Goal: Find specific page/section: Find specific page/section

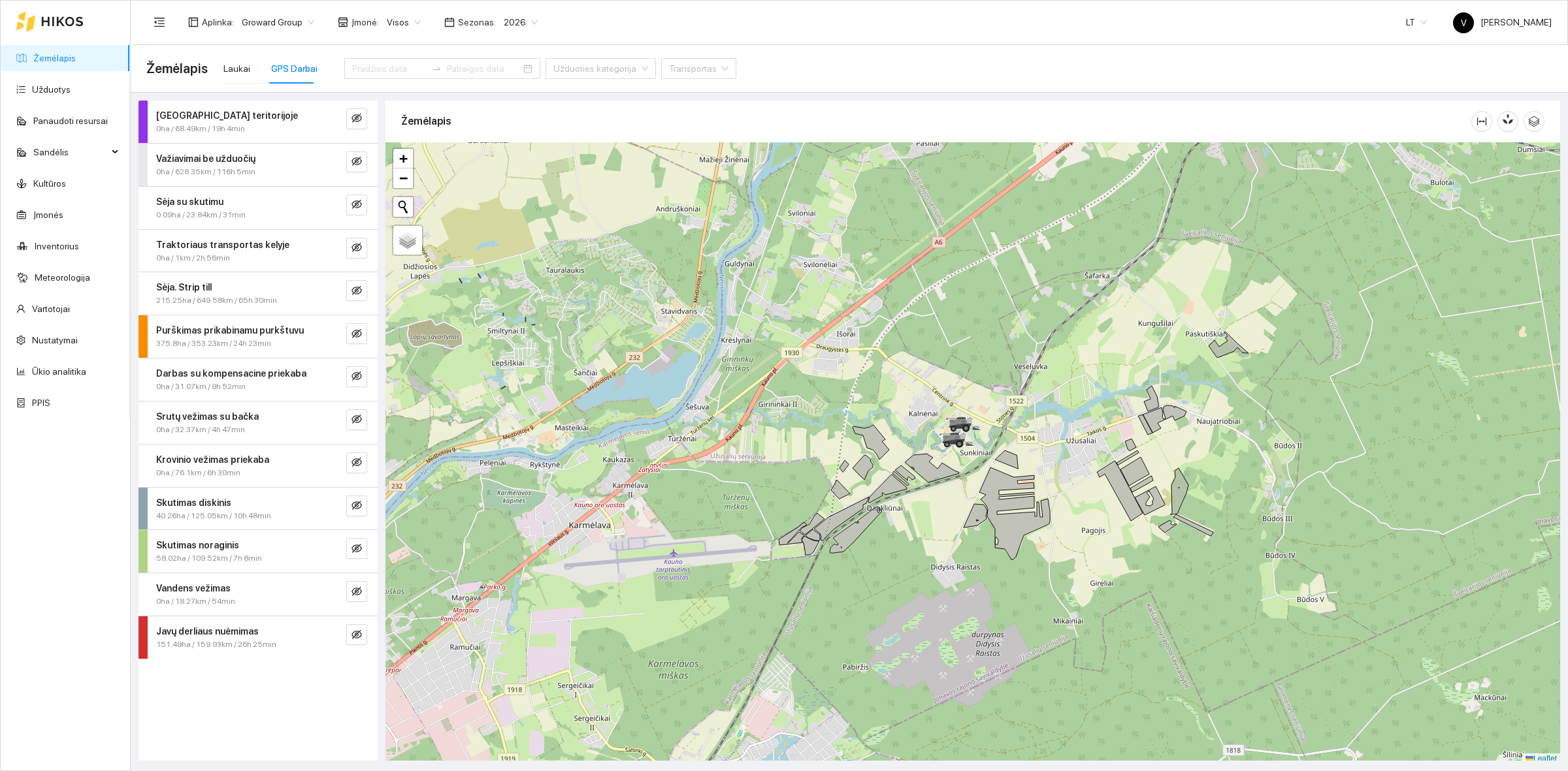
scroll to position [4, 0]
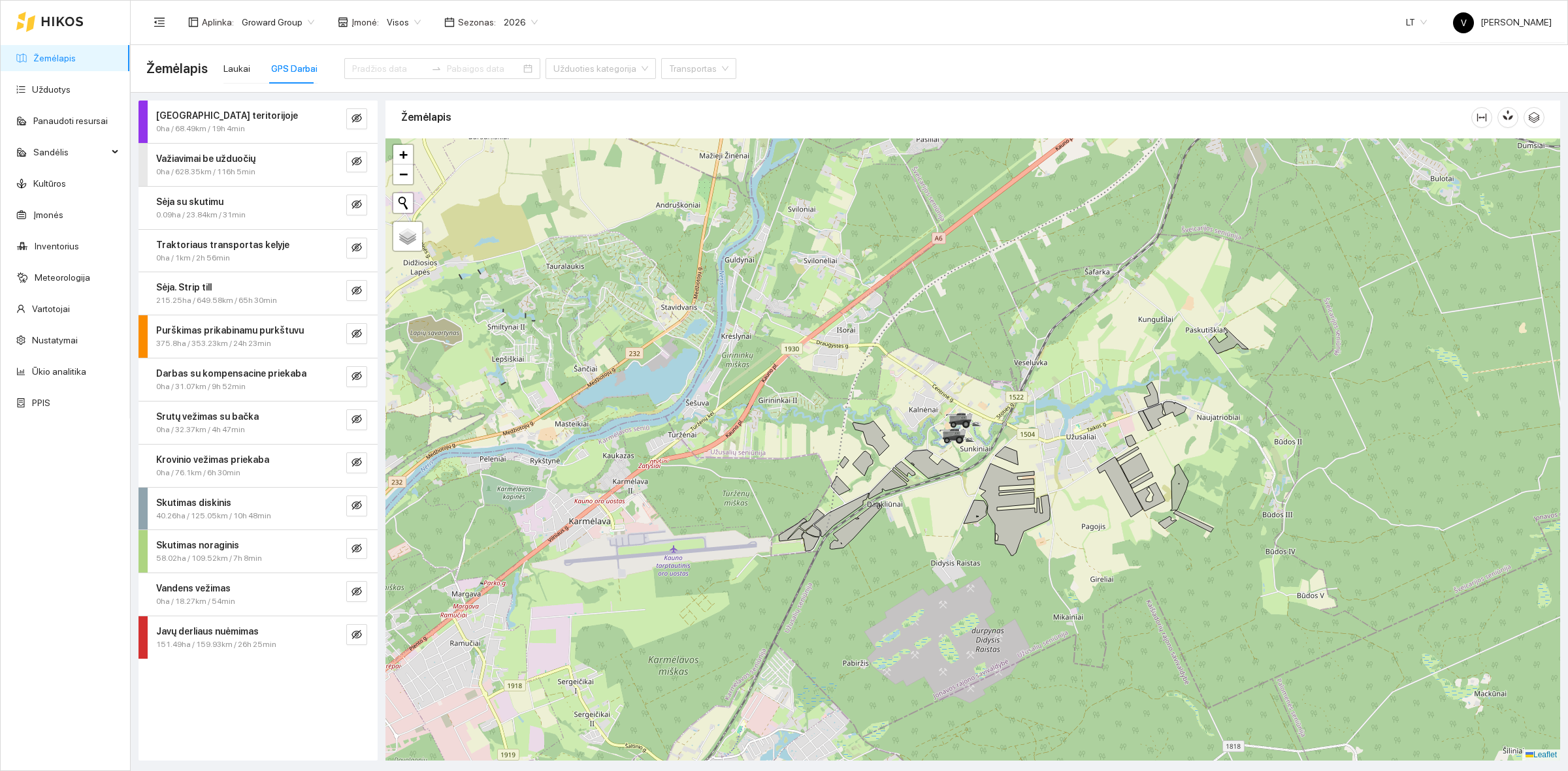
click at [1066, 574] on div at bounding box center [973, 449] width 1175 height 622
click at [931, 478] on div at bounding box center [973, 449] width 1175 height 622
click at [1010, 398] on div at bounding box center [973, 449] width 1175 height 622
click at [1024, 301] on div at bounding box center [973, 449] width 1175 height 622
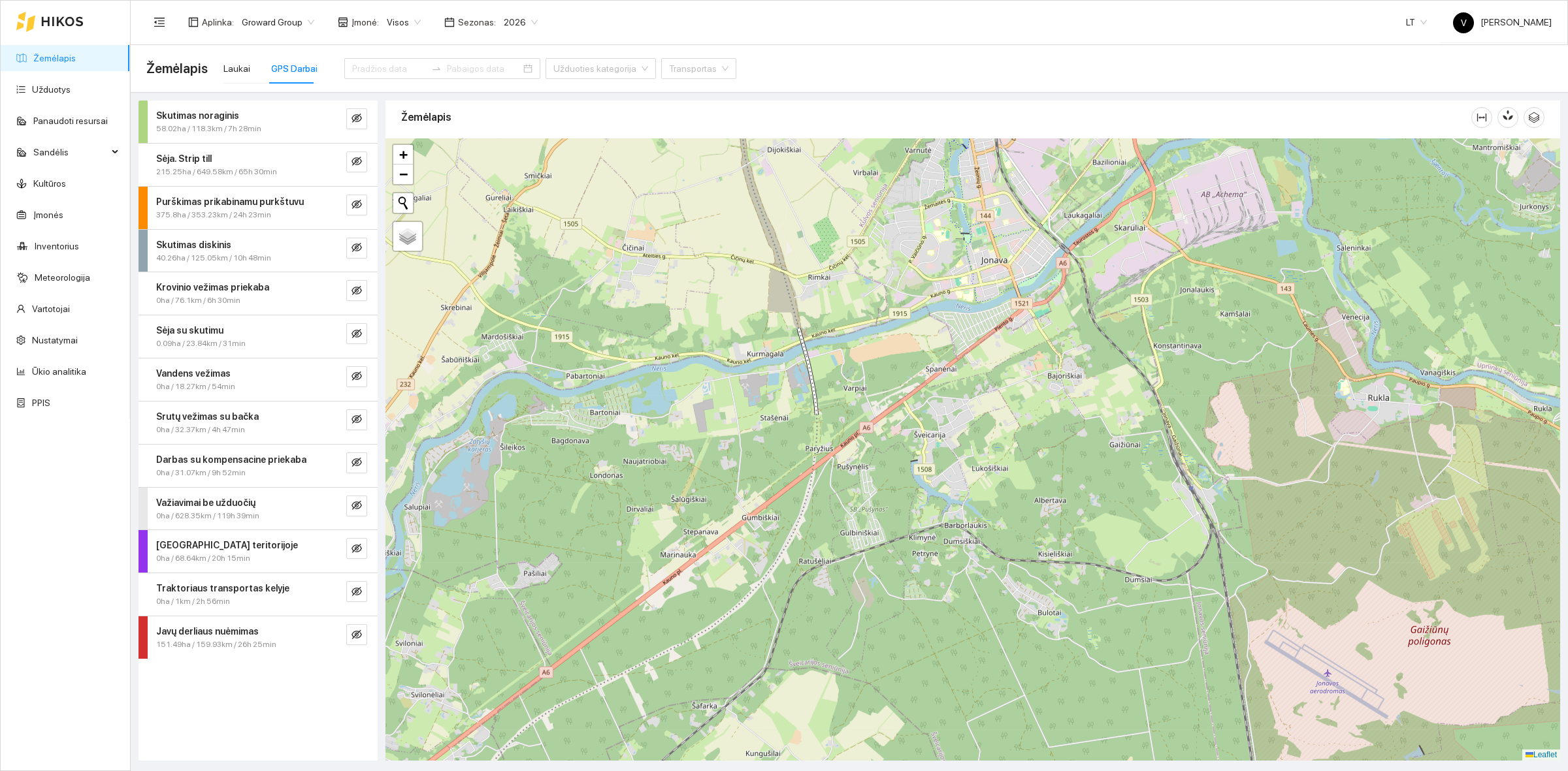
click at [282, 70] on div "GPS Darbai" at bounding box center [293, 69] width 46 height 15
click at [503, 24] on span "2026" at bounding box center [520, 22] width 34 height 20
click at [509, 141] on div "2025" at bounding box center [511, 152] width 49 height 21
click at [376, 65] on input at bounding box center [389, 69] width 74 height 15
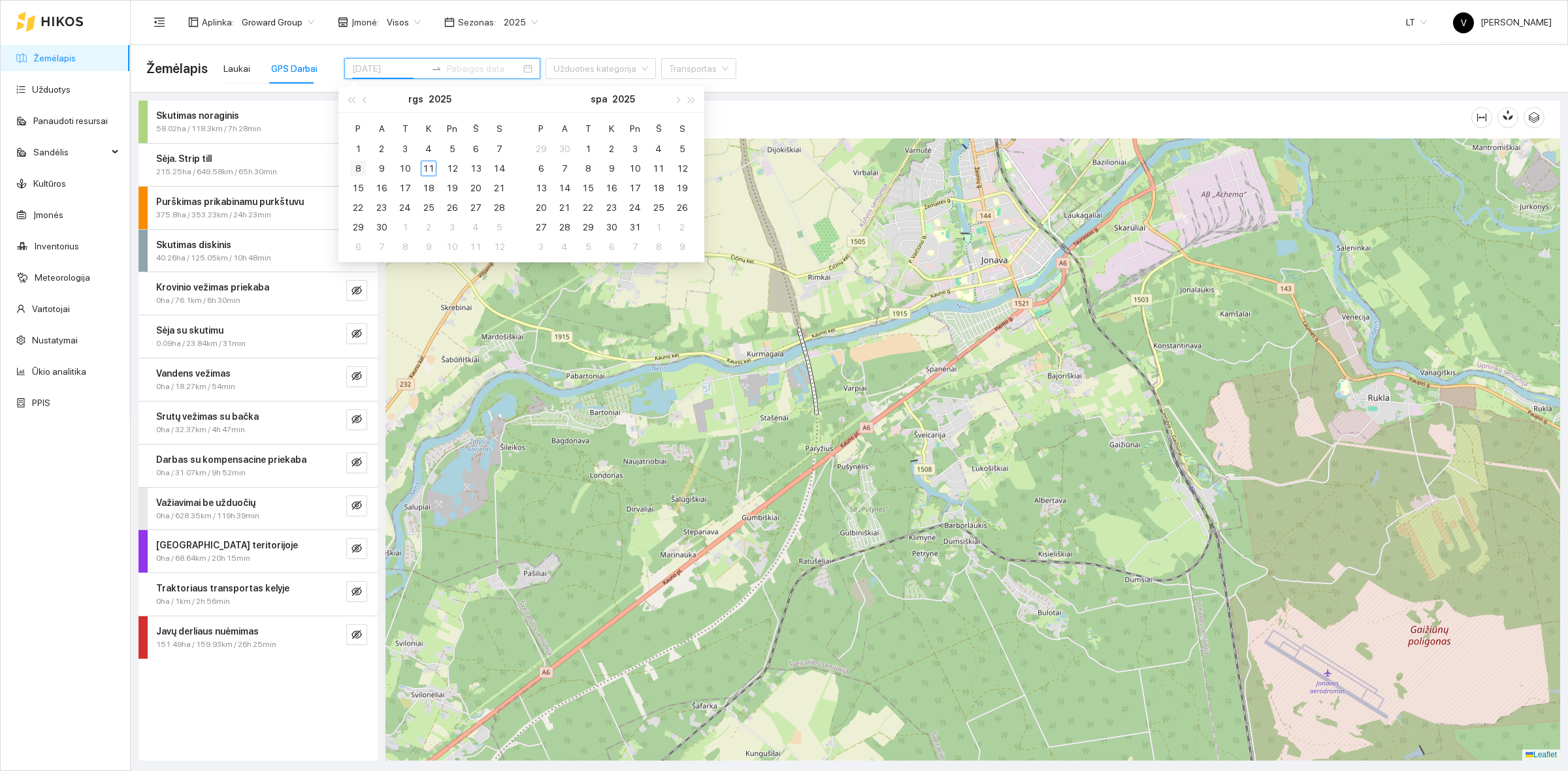
type input "[DATE]"
click at [364, 172] on div "8" at bounding box center [358, 168] width 16 height 16
click at [425, 167] on div "11" at bounding box center [429, 168] width 16 height 16
type input "[DATE]"
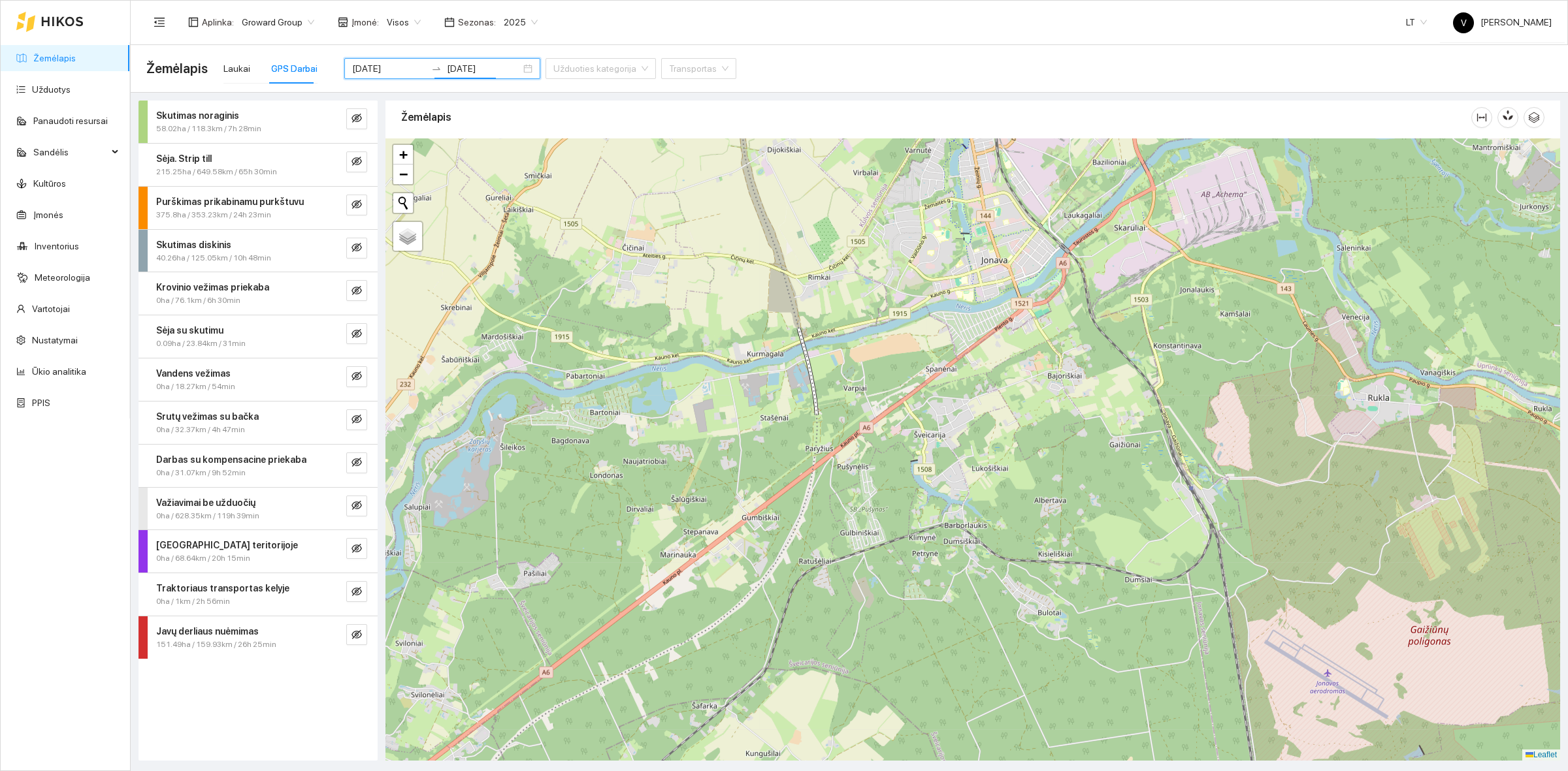
click at [575, 102] on div "Žemėlapis" at bounding box center [935, 117] width 1070 height 37
click at [361, 637] on icon "eye-invisible" at bounding box center [357, 634] width 10 height 10
drag, startPoint x: 945, startPoint y: 505, endPoint x: 1116, endPoint y: 240, distance: 315.4
click at [1101, 263] on div at bounding box center [973, 449] width 1175 height 622
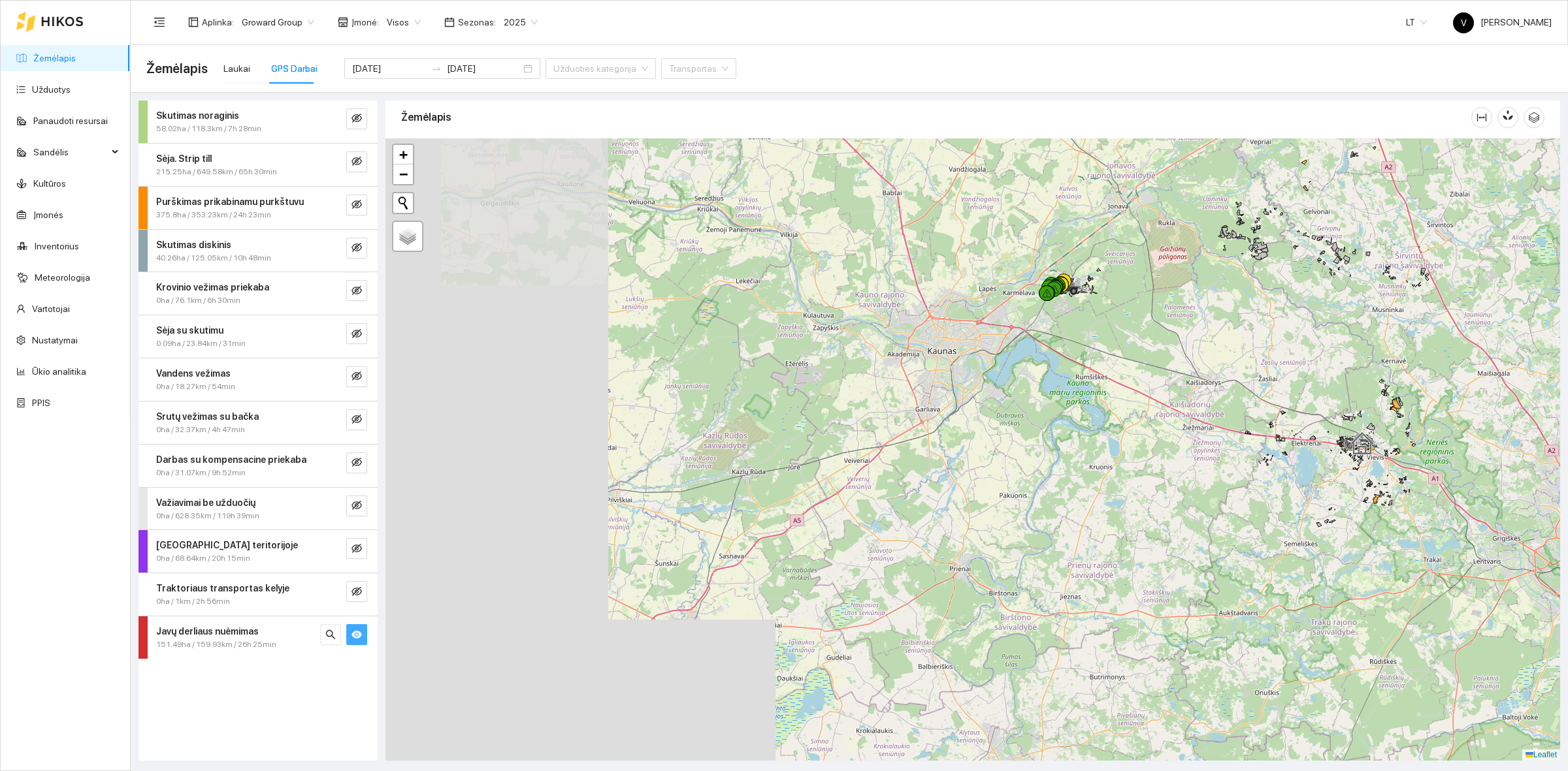
drag, startPoint x: 1101, startPoint y: 266, endPoint x: 1053, endPoint y: 328, distance: 78.4
click at [1070, 333] on div at bounding box center [973, 449] width 1175 height 622
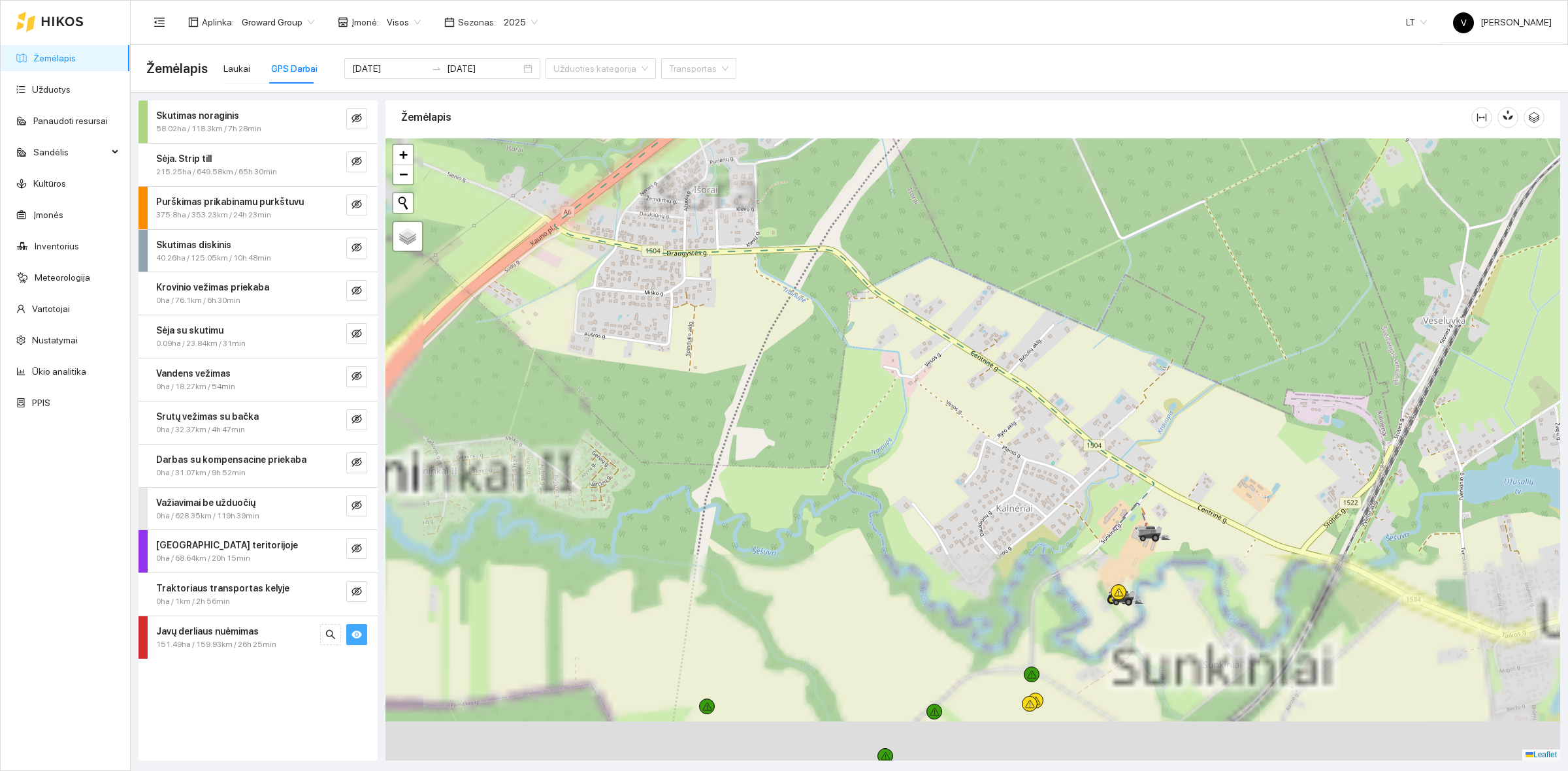
drag, startPoint x: 1004, startPoint y: 448, endPoint x: 1085, endPoint y: 152, distance: 306.9
click at [1092, 139] on div at bounding box center [973, 449] width 1175 height 622
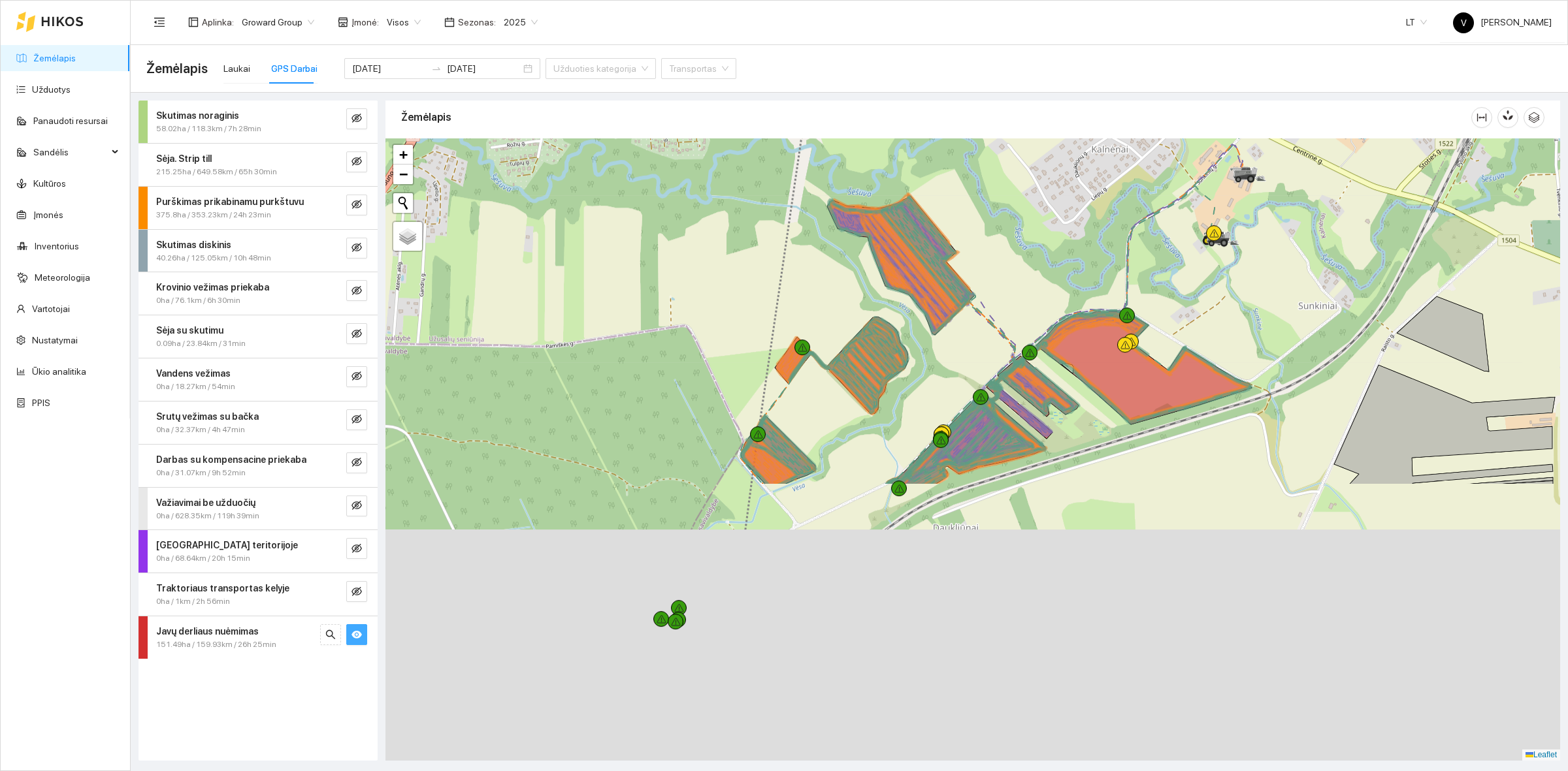
drag, startPoint x: 1003, startPoint y: 342, endPoint x: 1056, endPoint y: 149, distance: 200.1
click at [1059, 144] on div at bounding box center [973, 449] width 1175 height 622
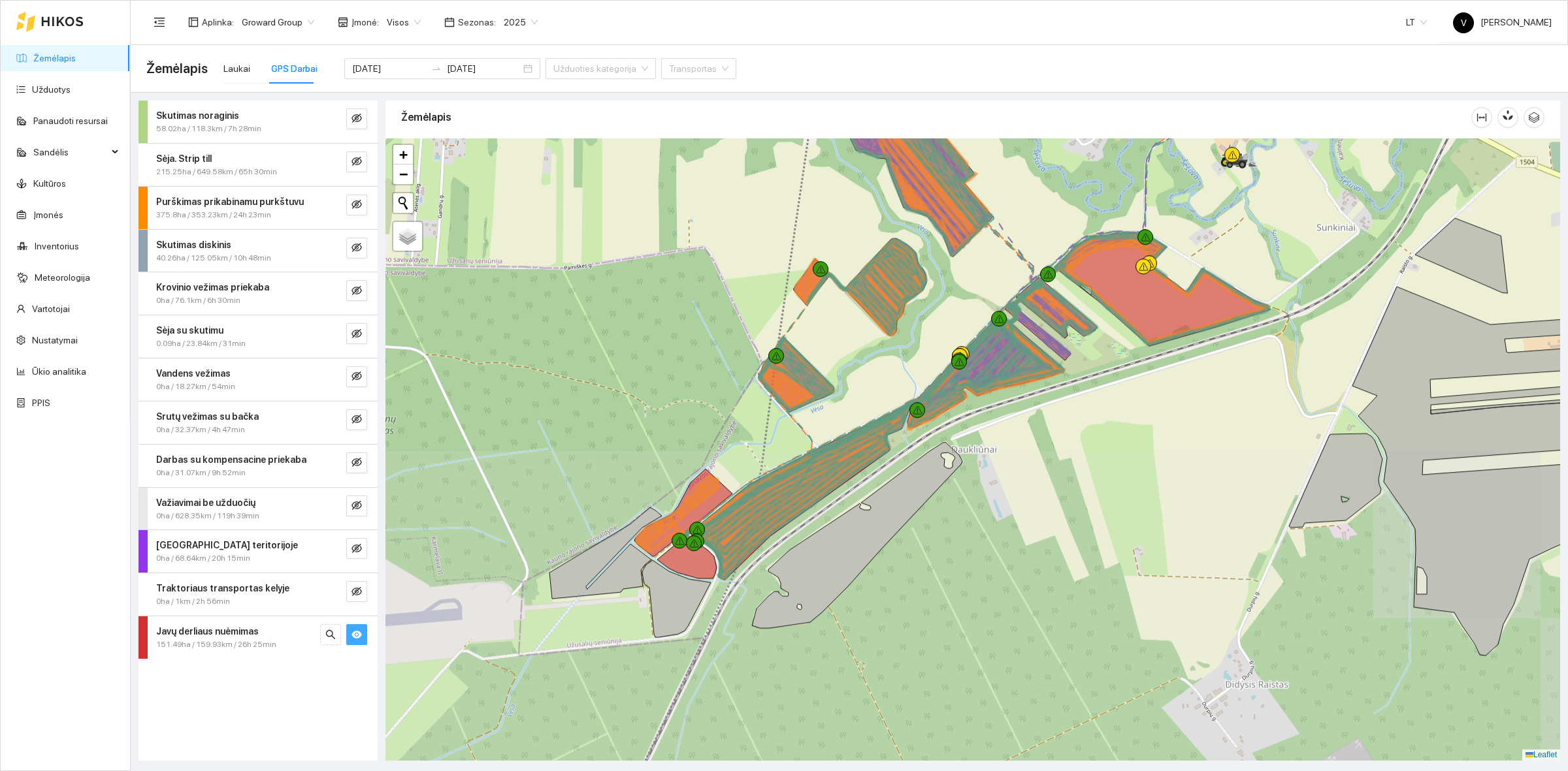
click at [1204, 523] on div at bounding box center [973, 449] width 1175 height 622
click at [1131, 510] on div at bounding box center [973, 449] width 1175 height 622
click at [1134, 451] on div at bounding box center [973, 449] width 1175 height 622
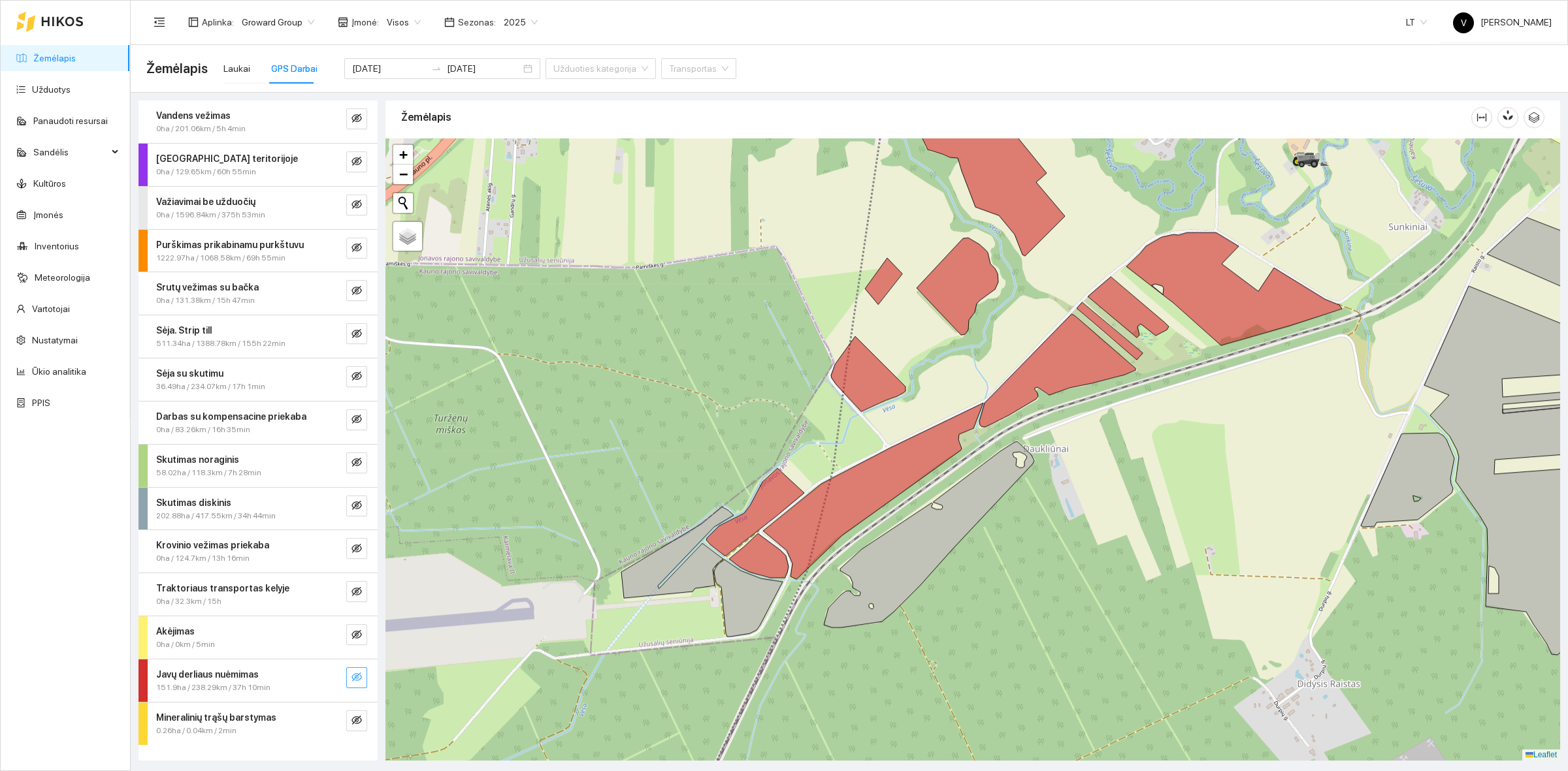
drag, startPoint x: 860, startPoint y: 346, endPoint x: 746, endPoint y: 359, distance: 114.7
click at [771, 356] on div at bounding box center [973, 449] width 1175 height 622
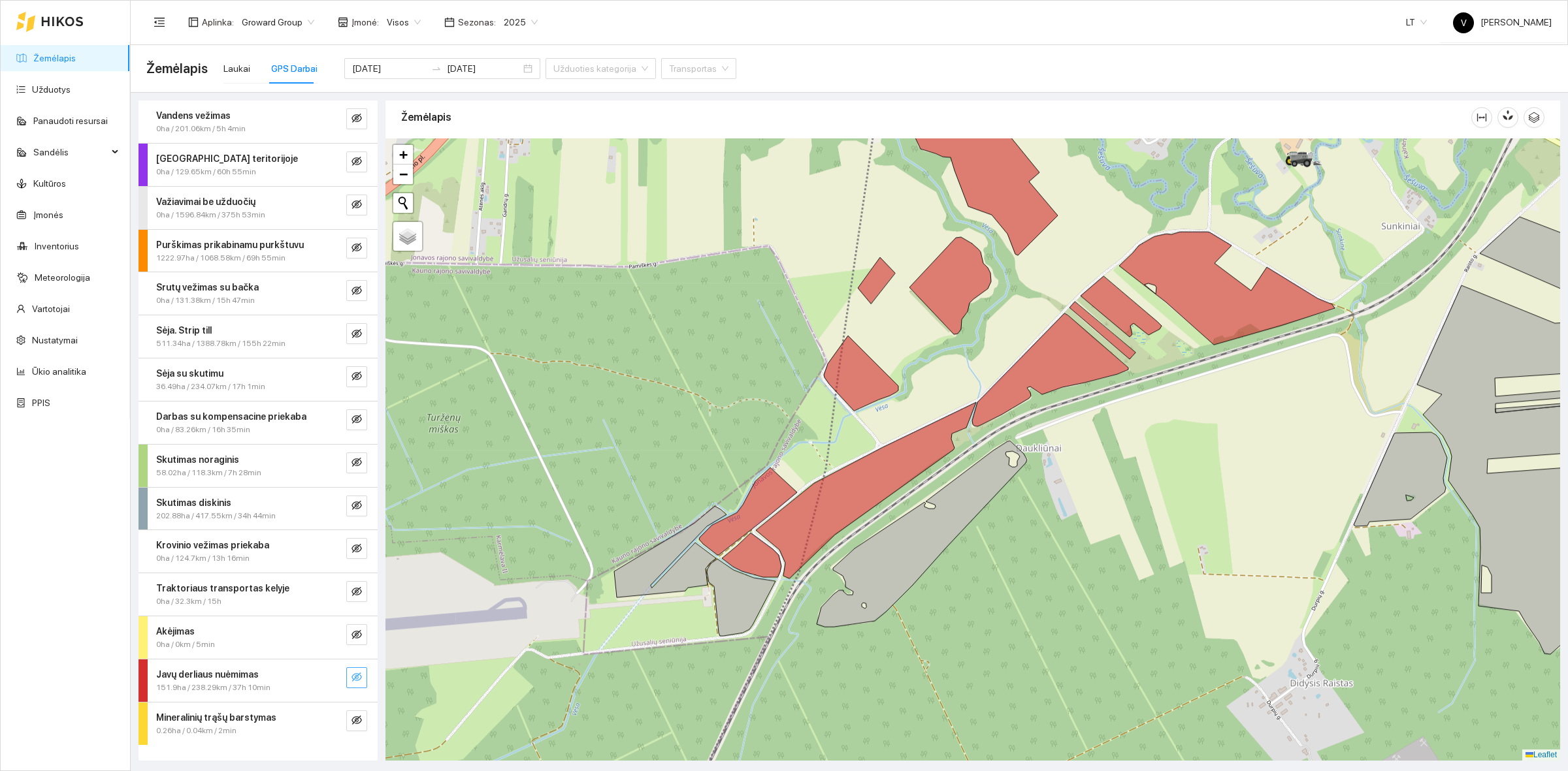
click at [359, 676] on icon "eye-invisible" at bounding box center [357, 676] width 10 height 10
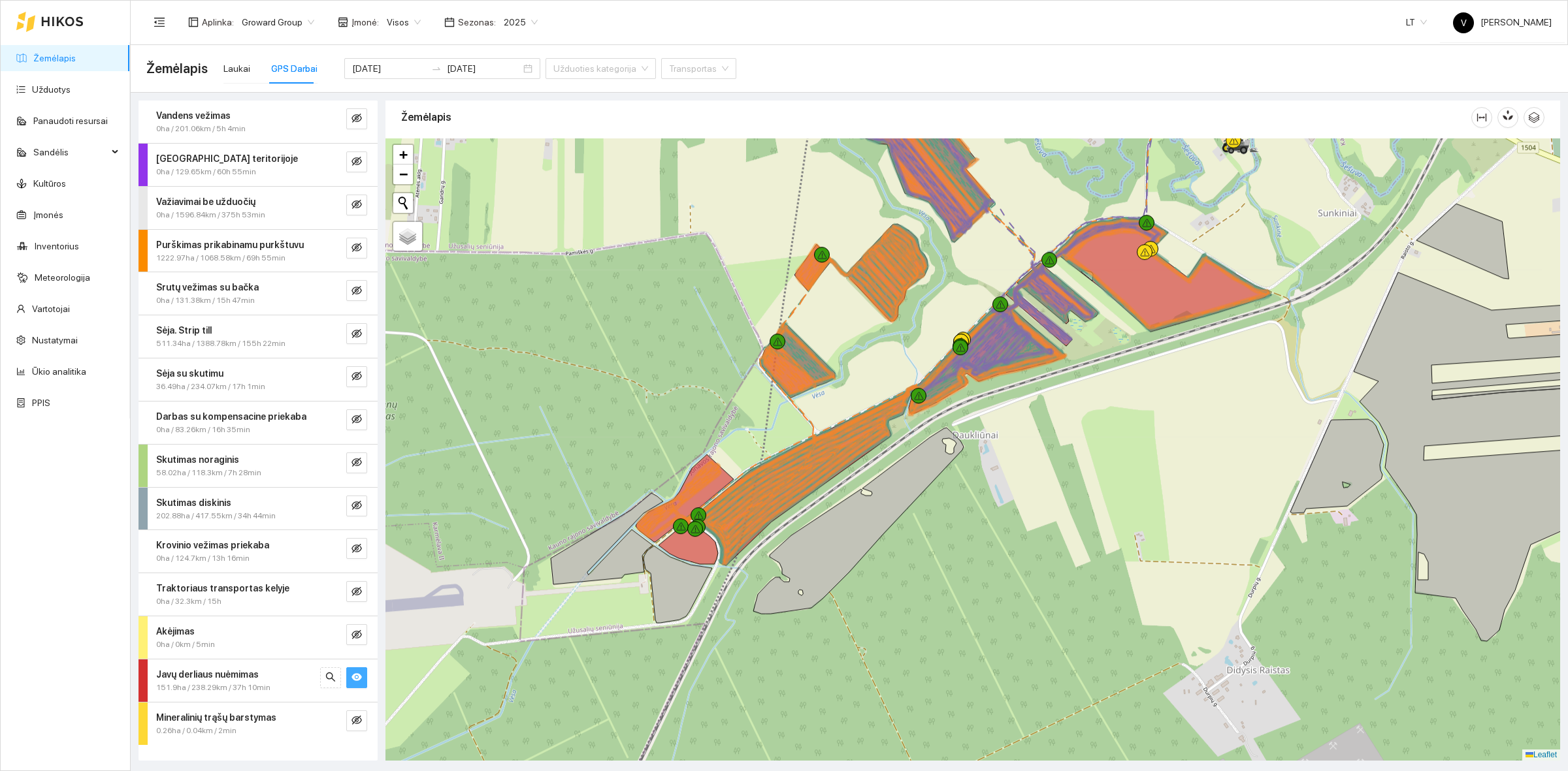
drag, startPoint x: 893, startPoint y: 437, endPoint x: 842, endPoint y: 445, distance: 51.6
click at [842, 445] on icon at bounding box center [797, 461] width 223 height 140
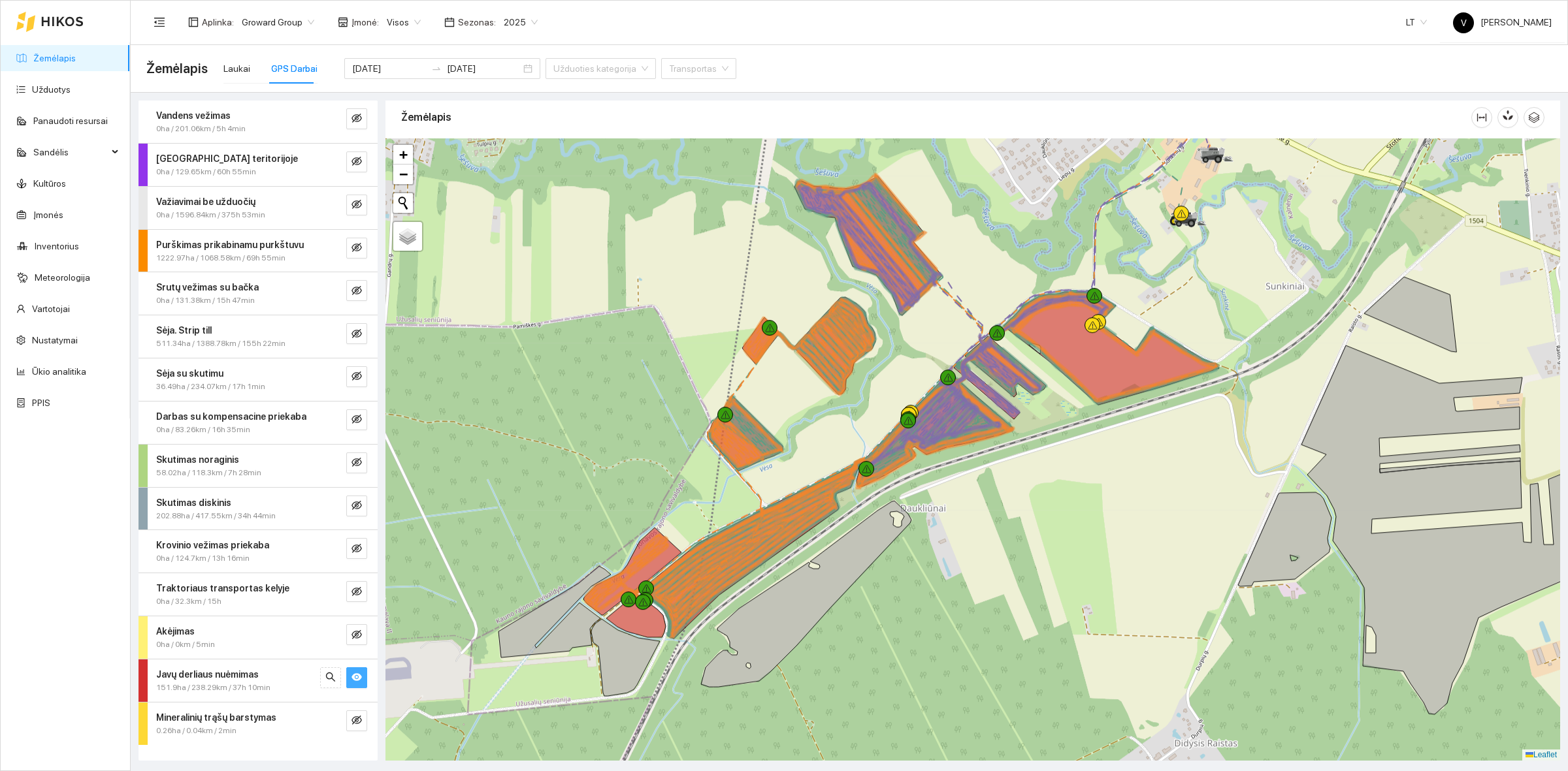
drag, startPoint x: 1122, startPoint y: 415, endPoint x: 1070, endPoint y: 474, distance: 78.6
click at [1070, 474] on div at bounding box center [973, 449] width 1175 height 622
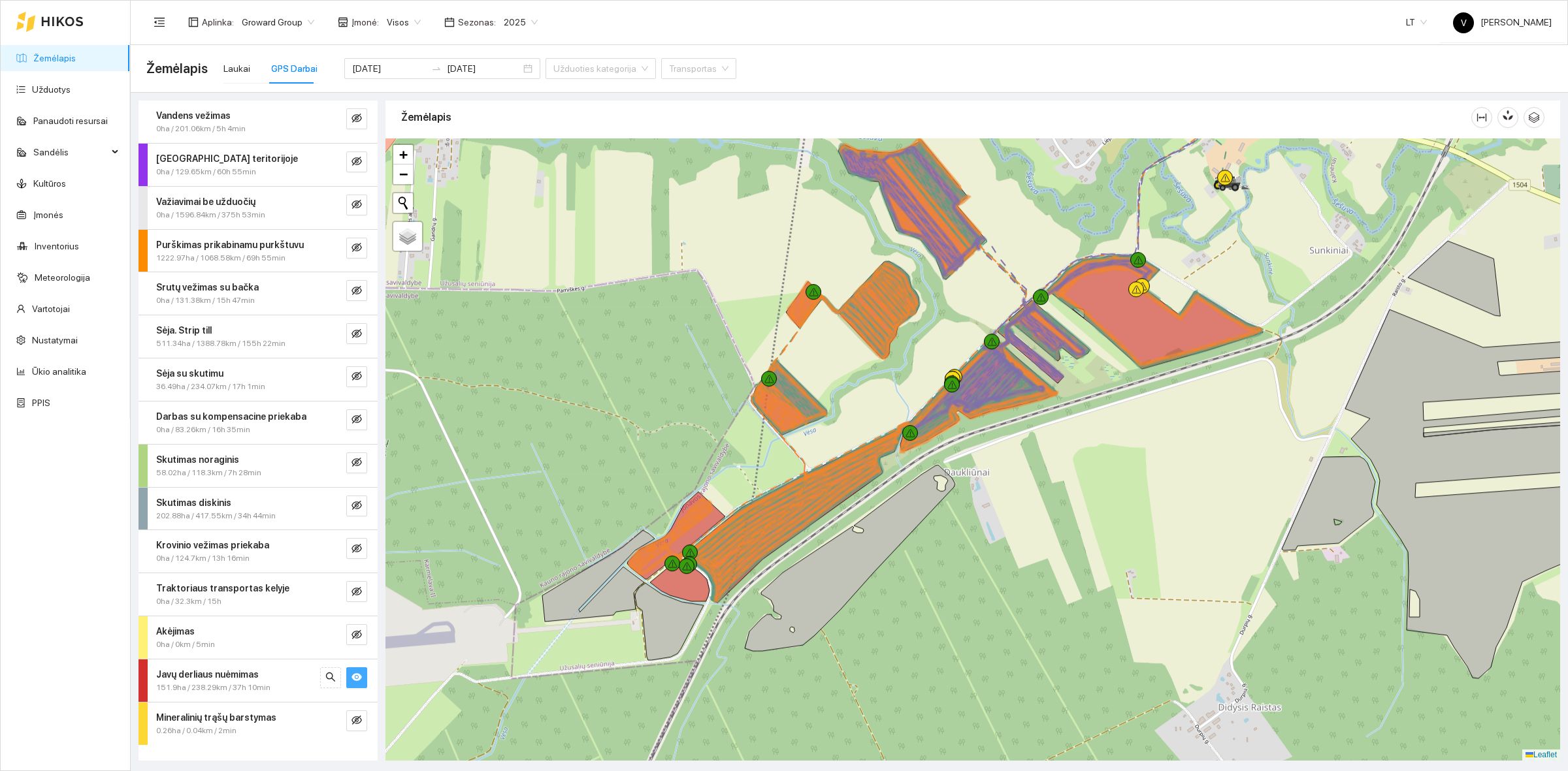
drag, startPoint x: 688, startPoint y: 655, endPoint x: 724, endPoint y: 627, distance: 45.6
click at [724, 627] on div at bounding box center [973, 449] width 1175 height 622
click at [234, 64] on div "Laukai" at bounding box center [236, 69] width 27 height 15
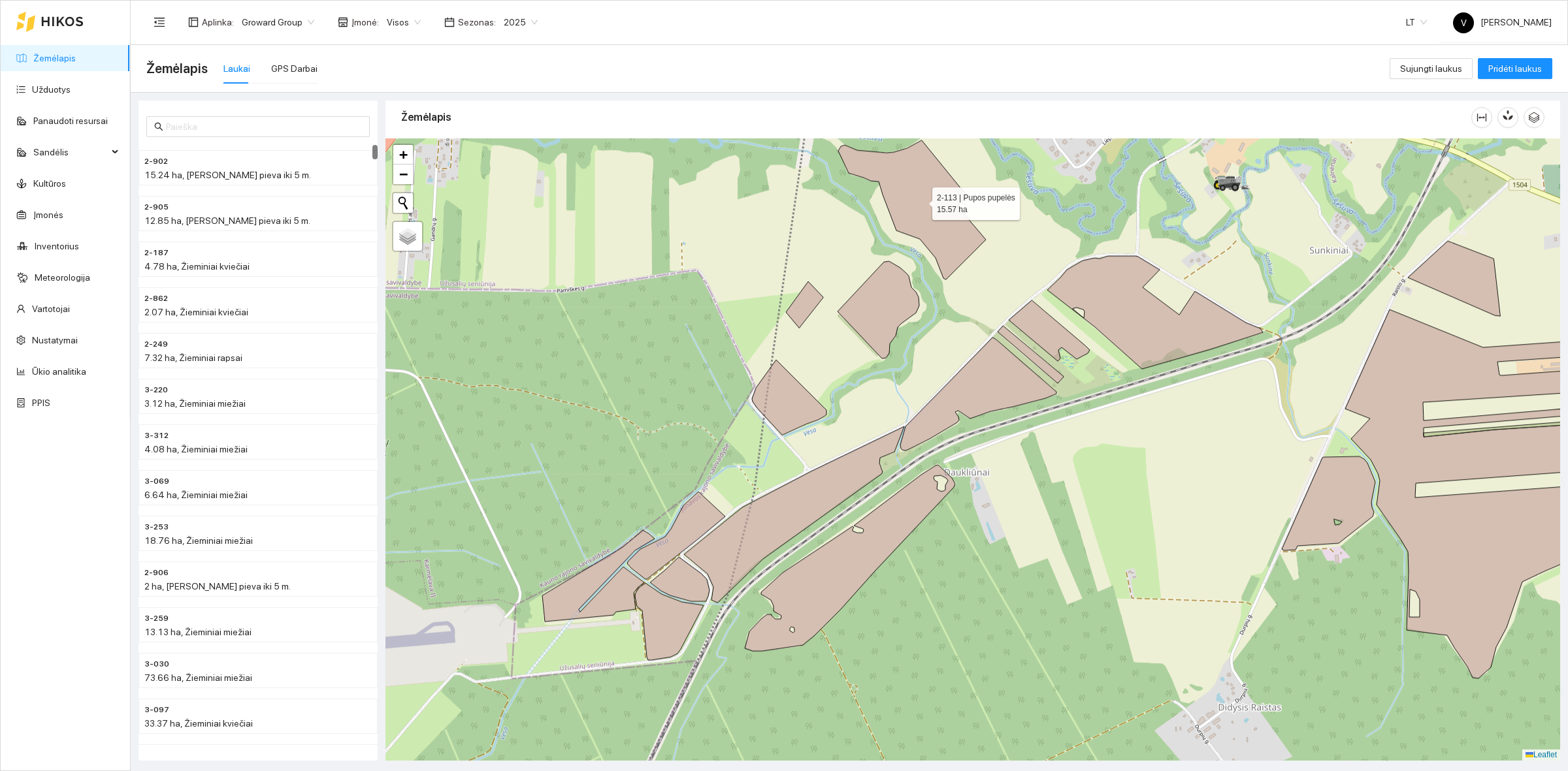
click at [925, 218] on icon at bounding box center [912, 210] width 148 height 139
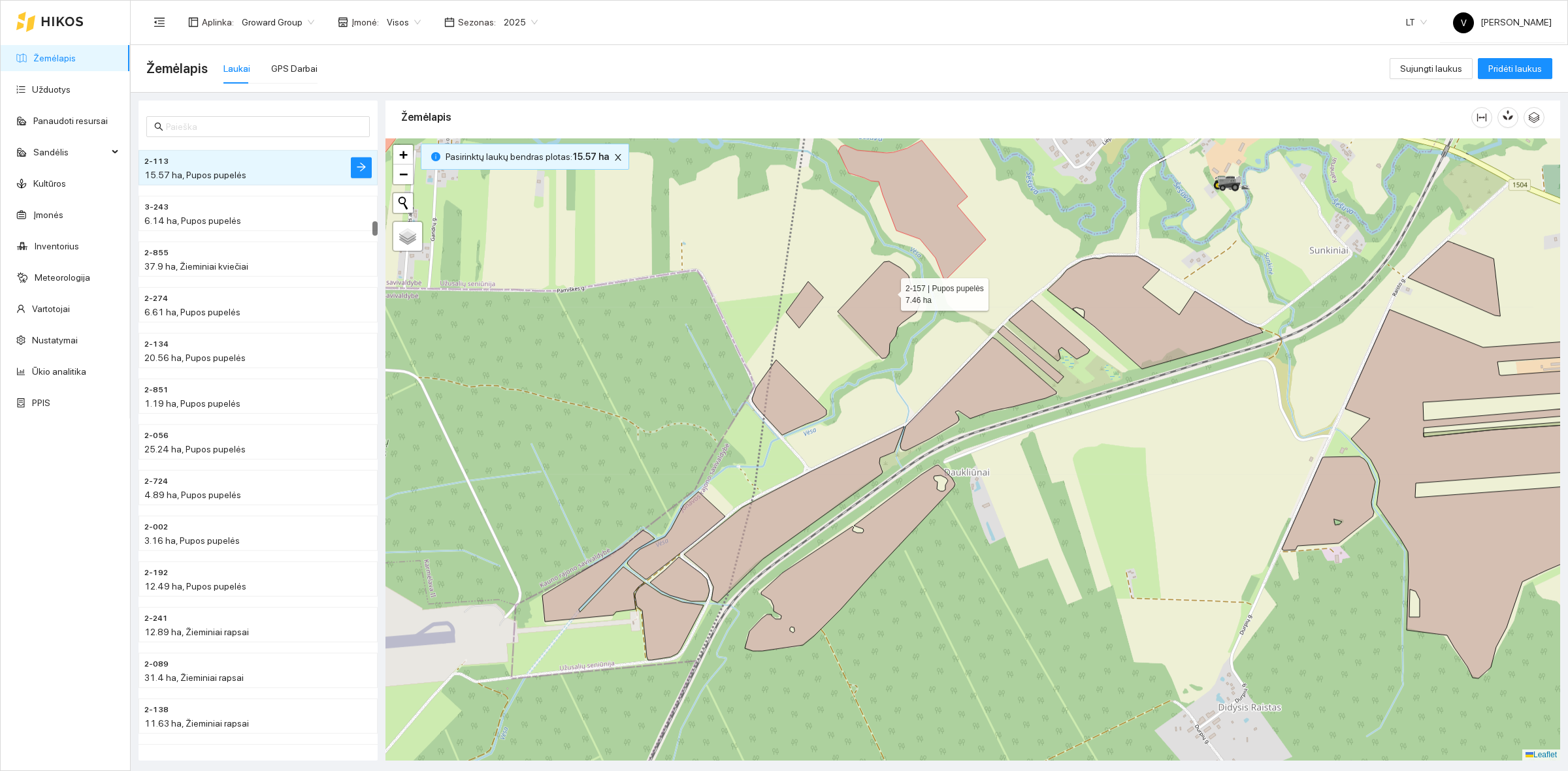
click at [887, 295] on icon at bounding box center [878, 310] width 82 height 97
drag, startPoint x: 797, startPoint y: 301, endPoint x: 789, endPoint y: 353, distance: 52.6
click at [797, 302] on icon at bounding box center [804, 304] width 37 height 46
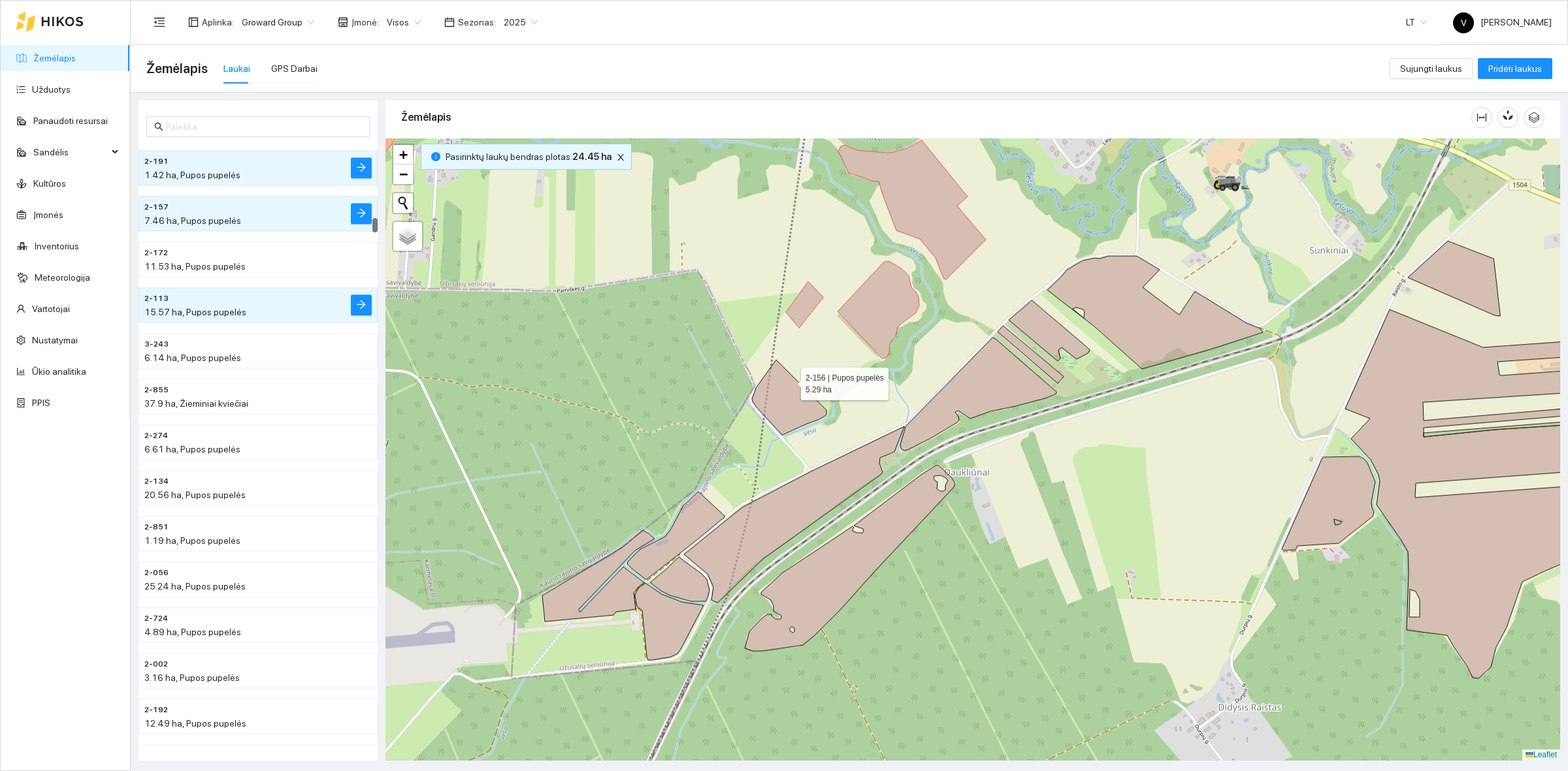
click at [795, 395] on icon at bounding box center [790, 397] width 75 height 75
click at [980, 389] on icon at bounding box center [979, 395] width 156 height 113
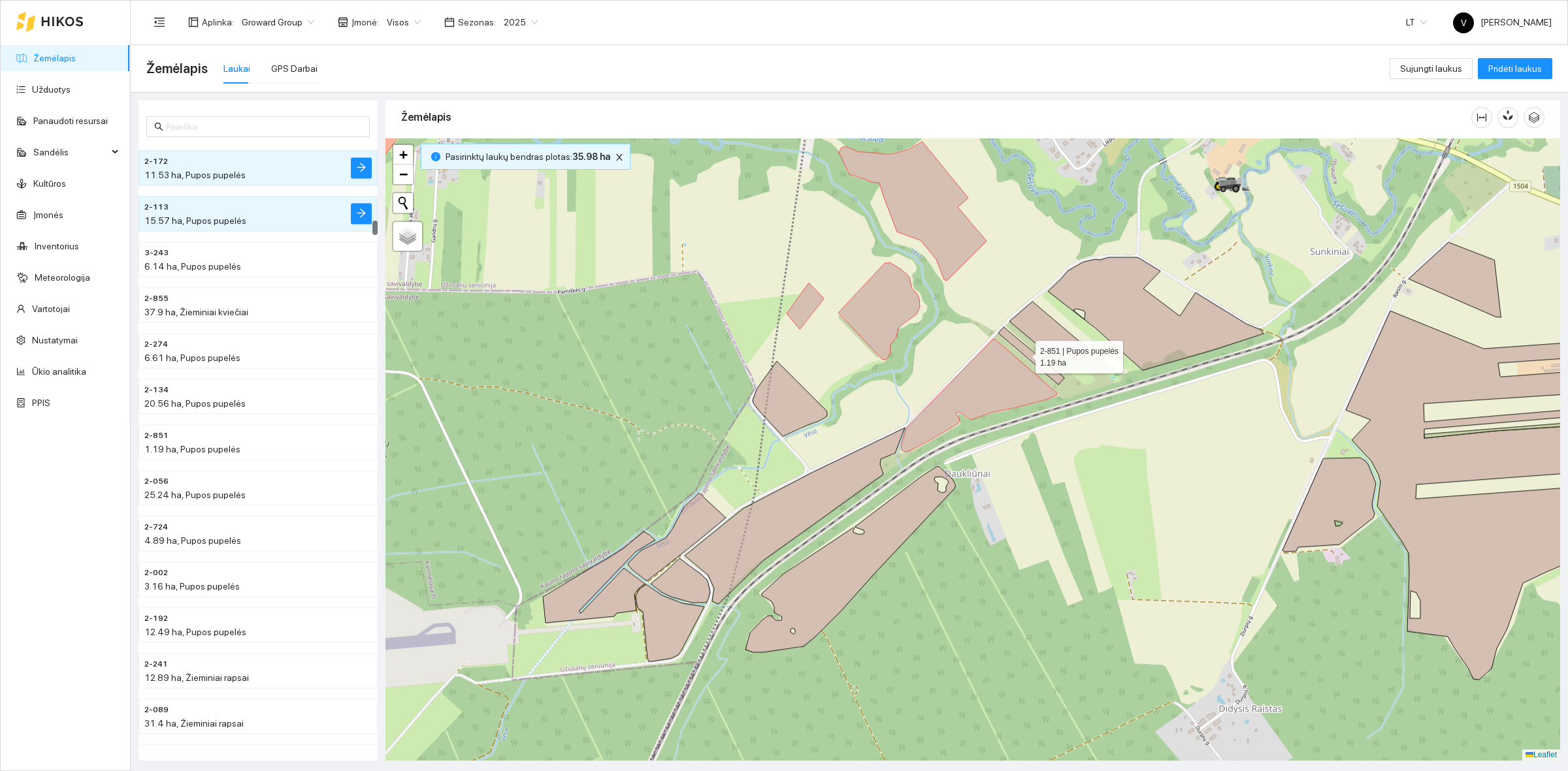
click at [1024, 354] on icon at bounding box center [1031, 356] width 66 height 57
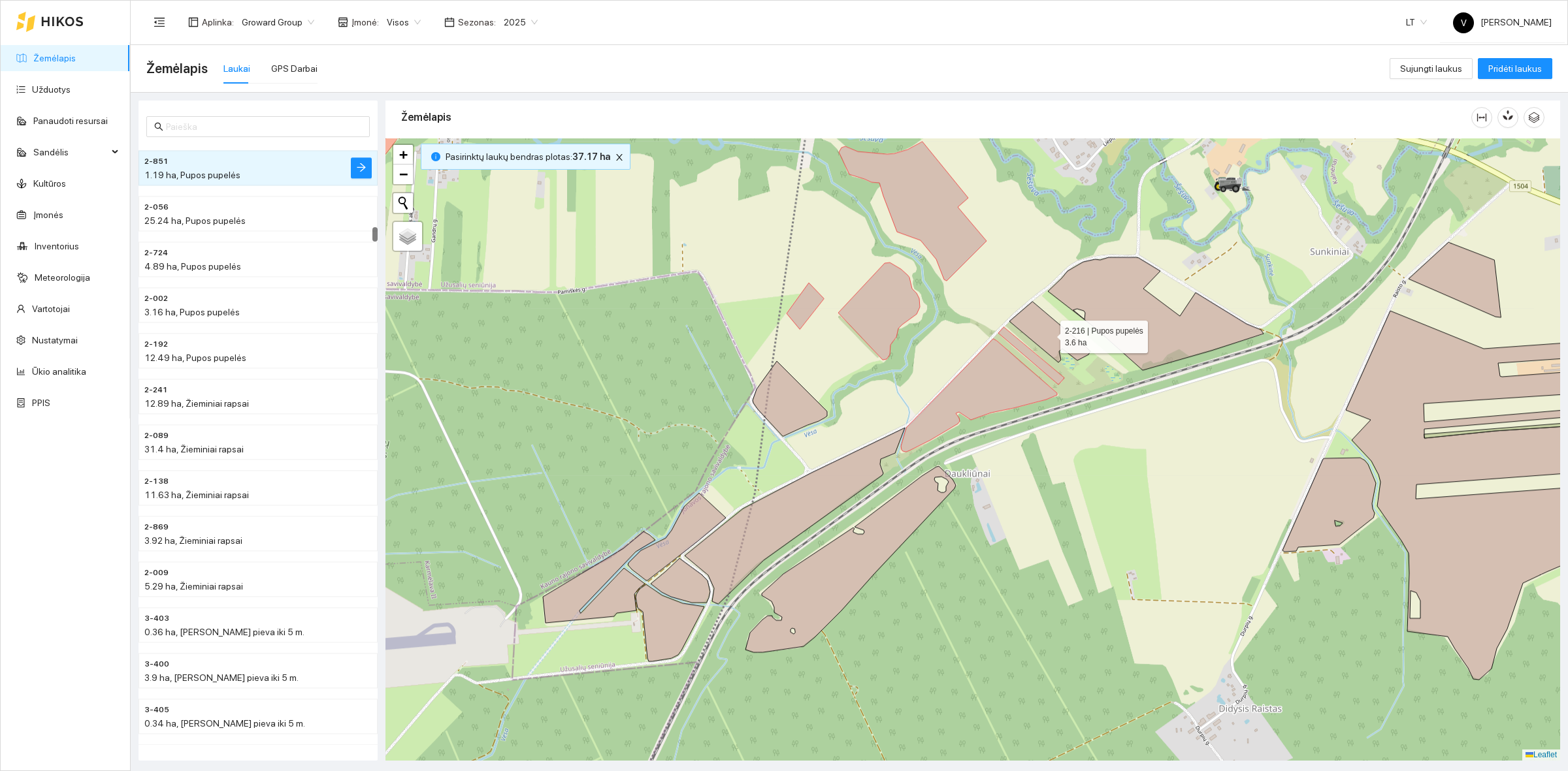
click at [1053, 329] on icon at bounding box center [1049, 332] width 81 height 61
click at [800, 408] on icon at bounding box center [790, 398] width 75 height 75
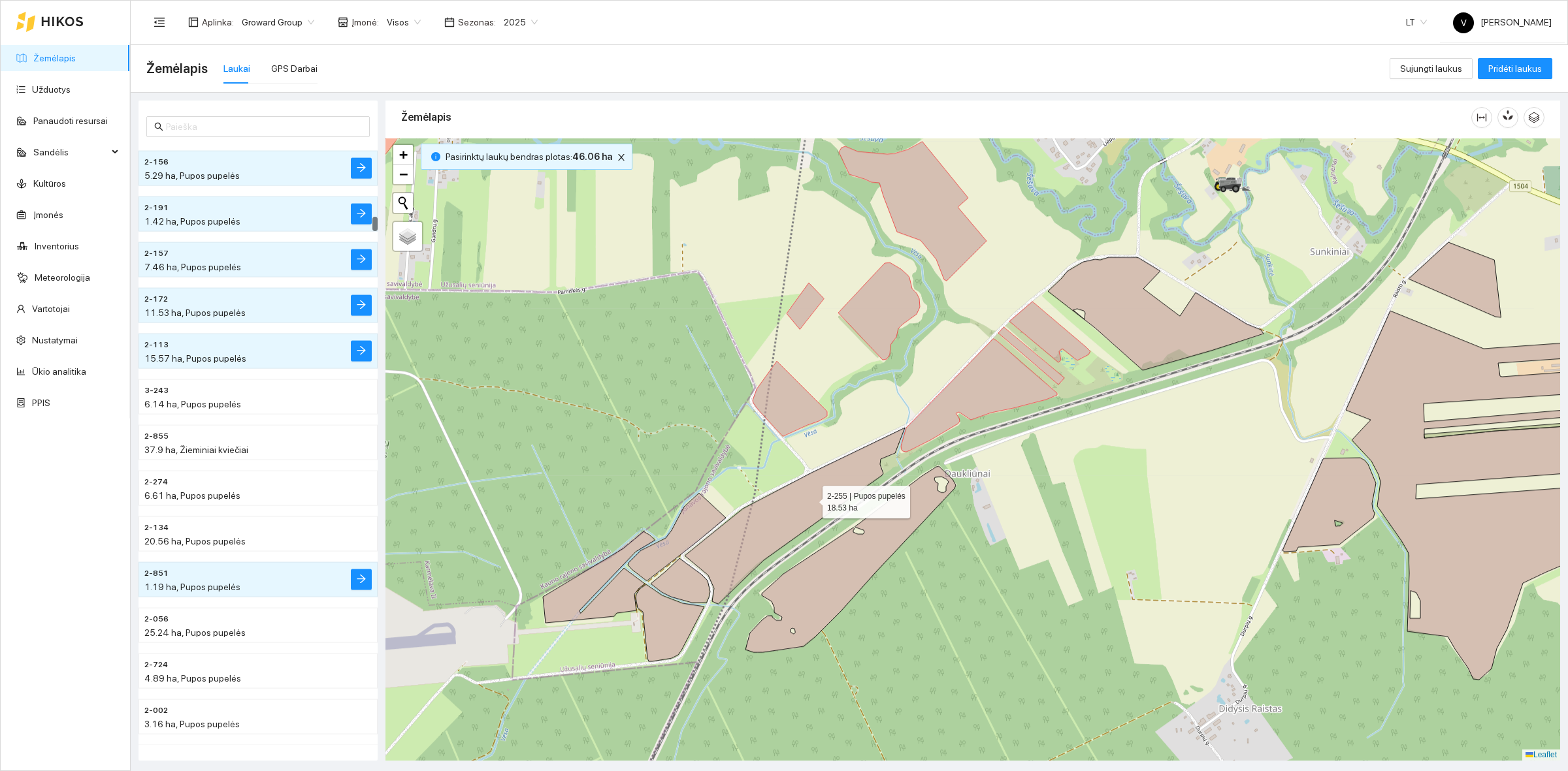
click at [811, 500] on icon at bounding box center [795, 515] width 220 height 176
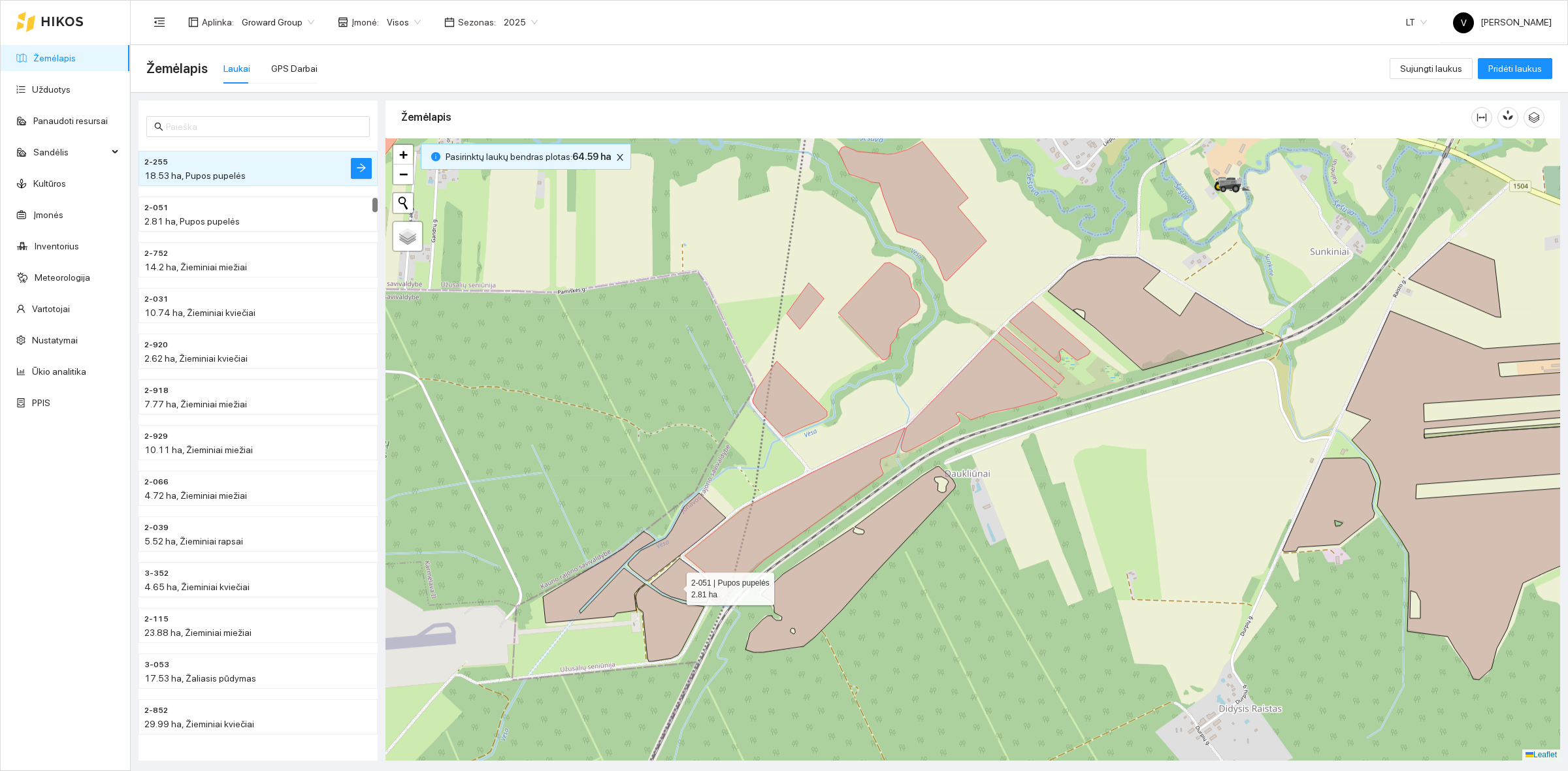
click at [676, 585] on icon at bounding box center [680, 580] width 60 height 44
click at [672, 618] on icon at bounding box center [670, 623] width 69 height 77
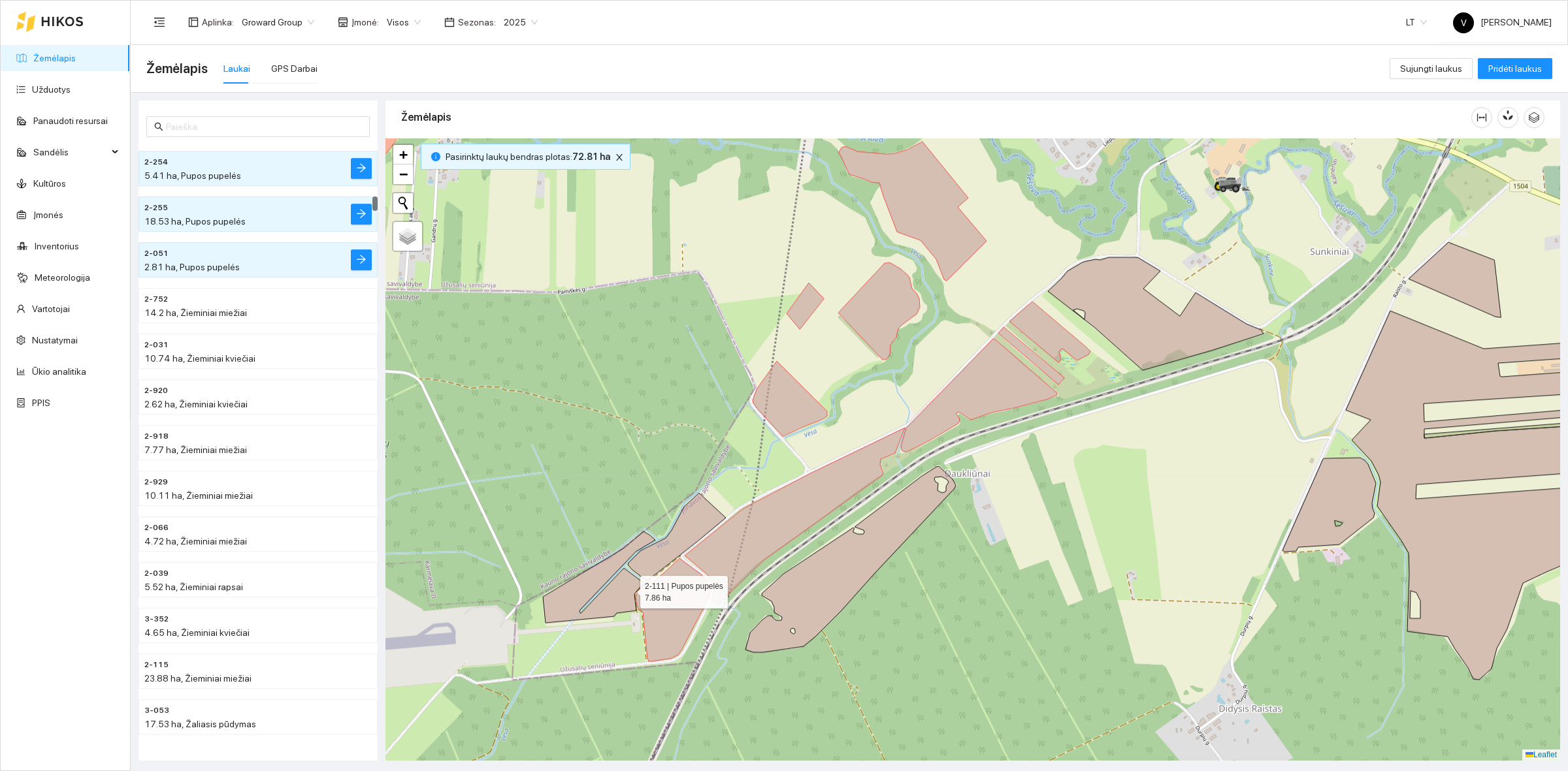
click at [628, 590] on icon at bounding box center [599, 577] width 112 height 91
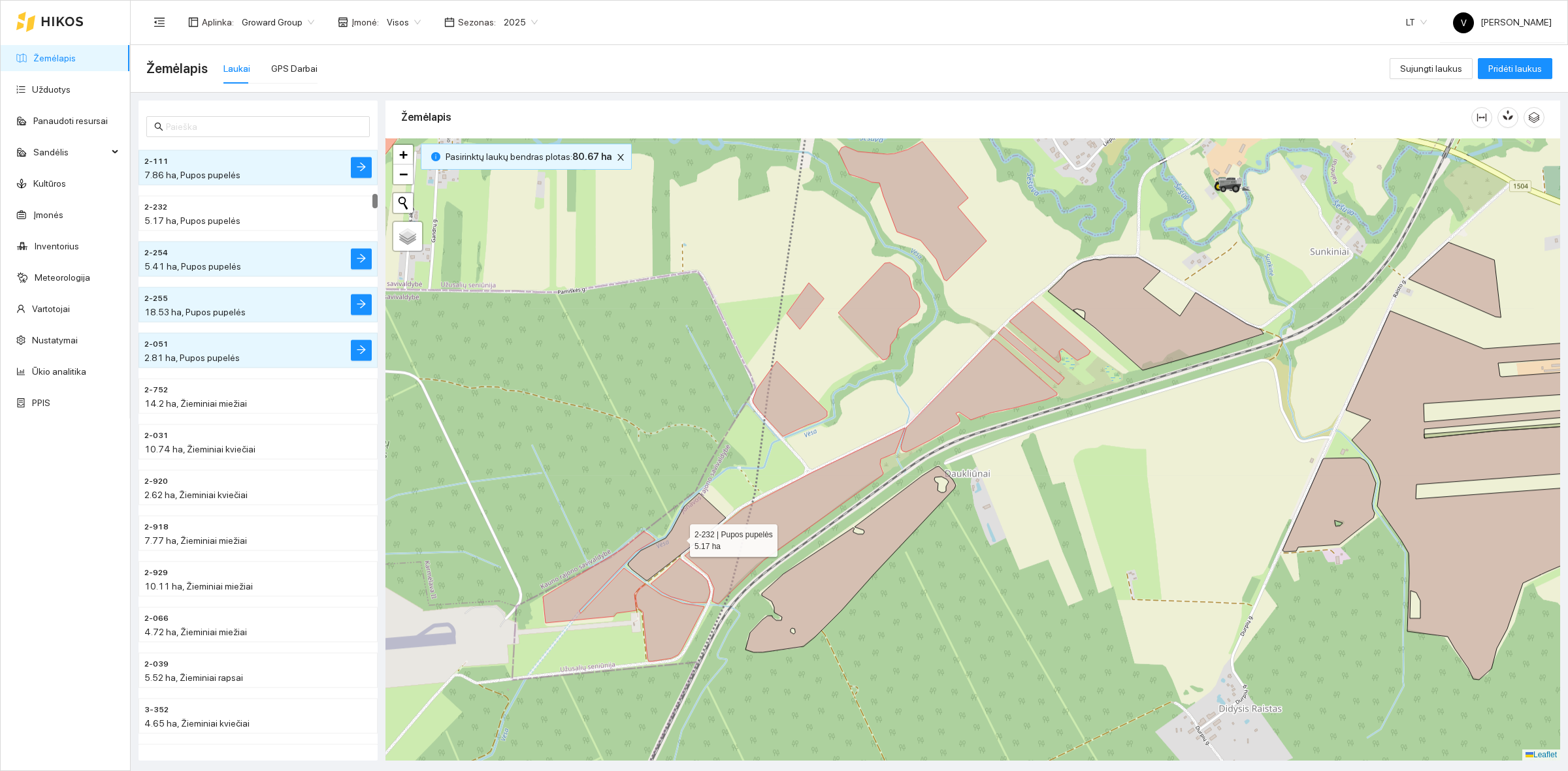
click at [672, 546] on icon at bounding box center [676, 536] width 98 height 88
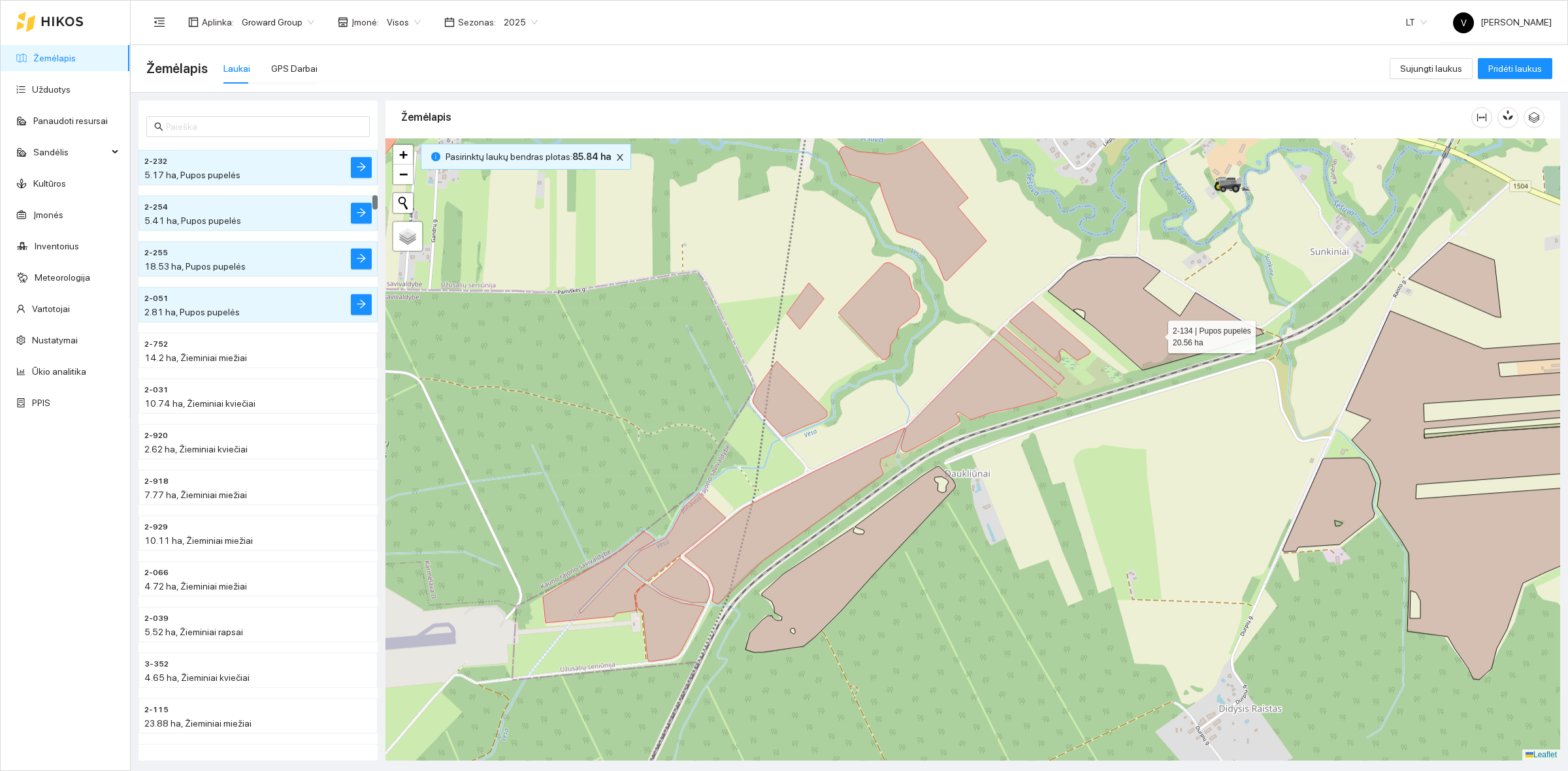
click at [1157, 334] on icon at bounding box center [1156, 314] width 215 height 113
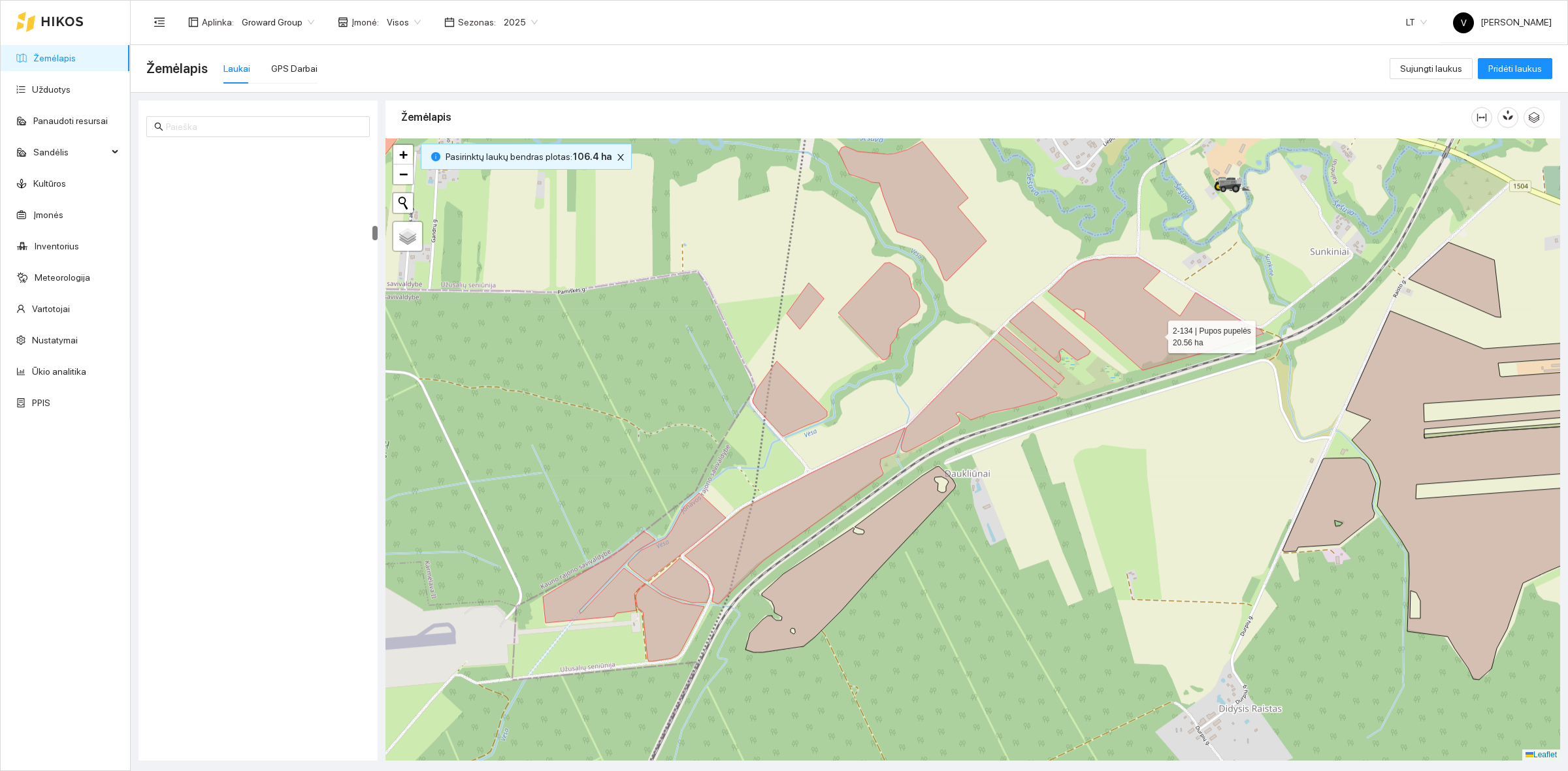
scroll to position [3242, 0]
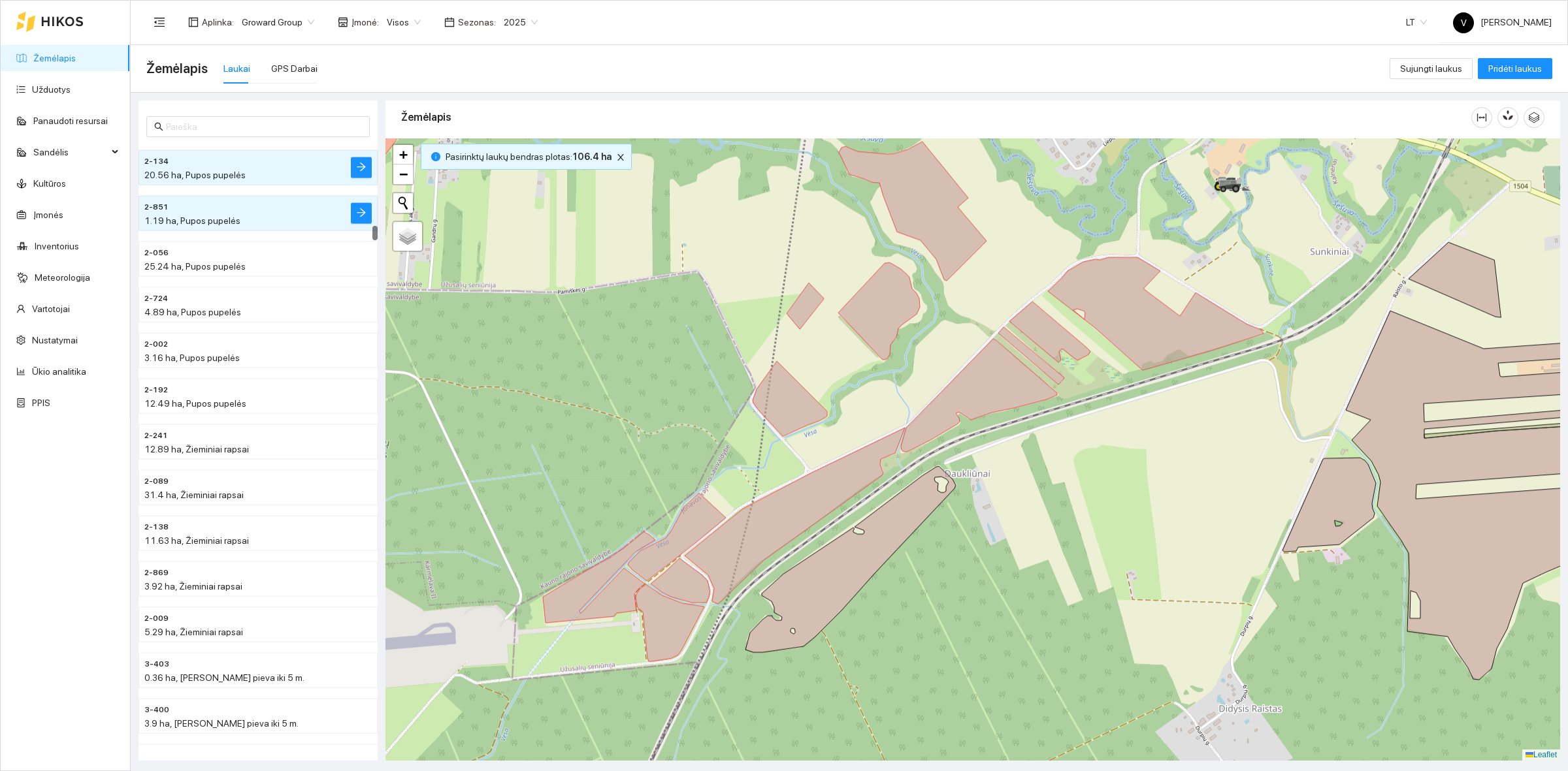
click at [1096, 331] on div at bounding box center [973, 449] width 1175 height 622
click at [1119, 321] on icon at bounding box center [1156, 314] width 215 height 113
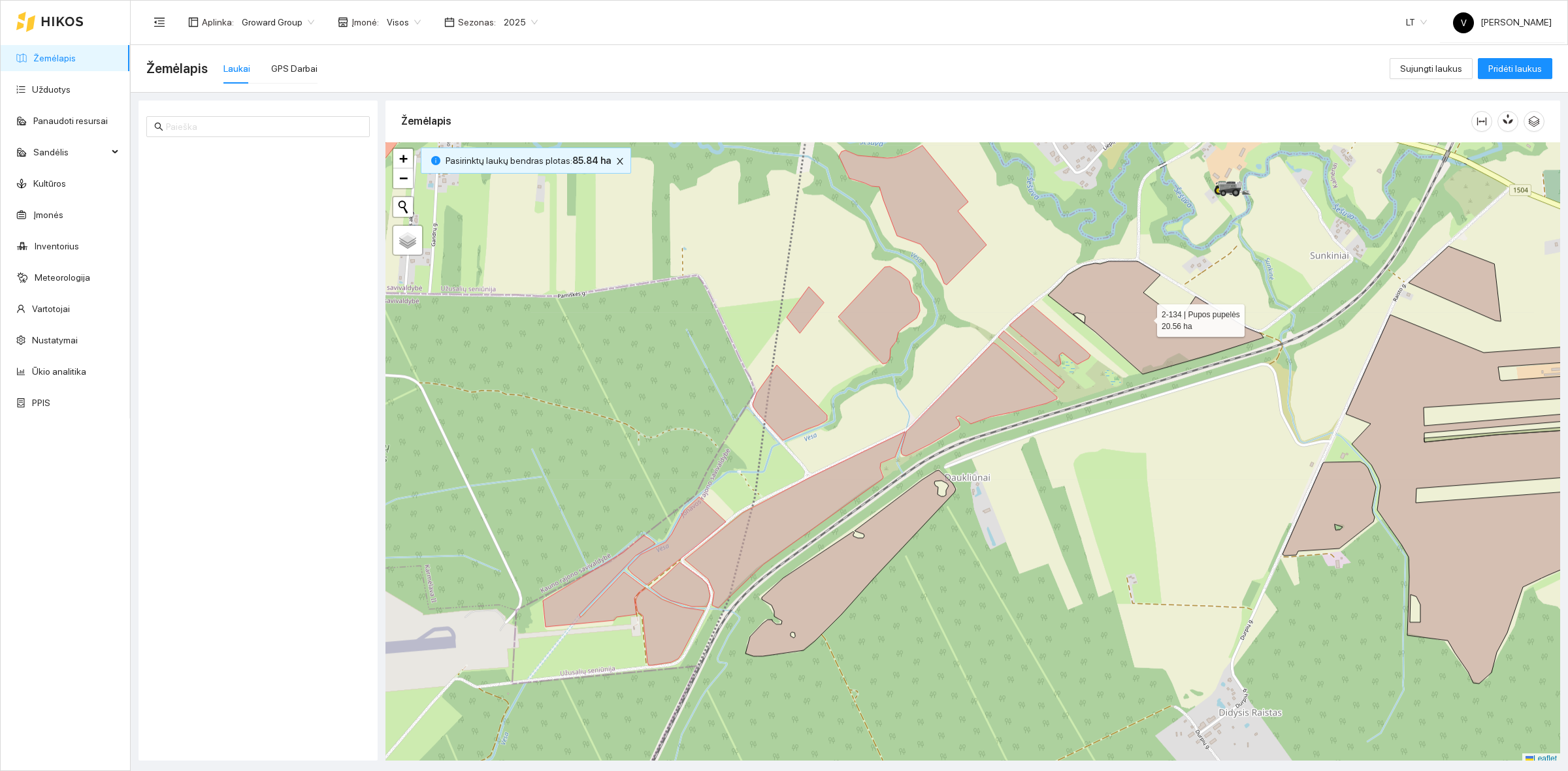
scroll to position [4, 0]
